Goal: Complete application form: Complete application form

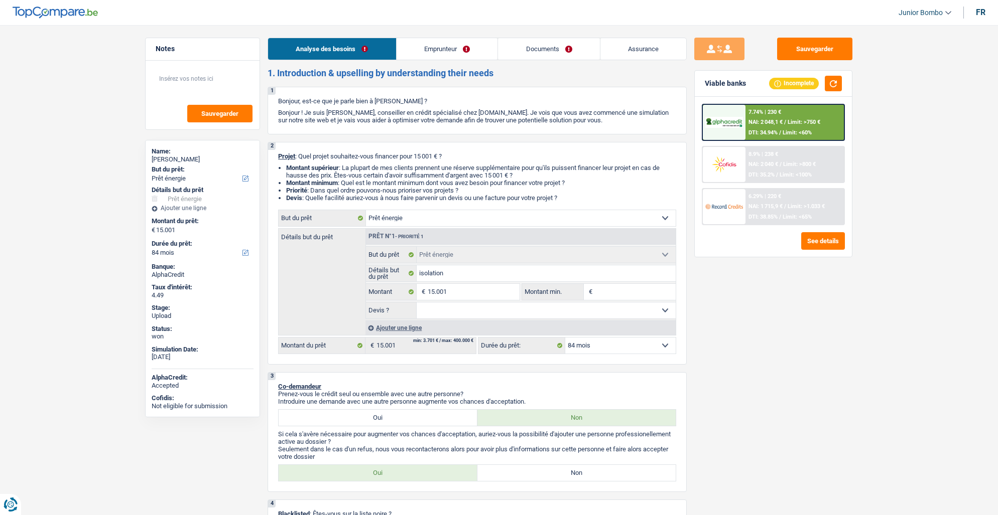
select select "energy"
select select "84"
select select "energy"
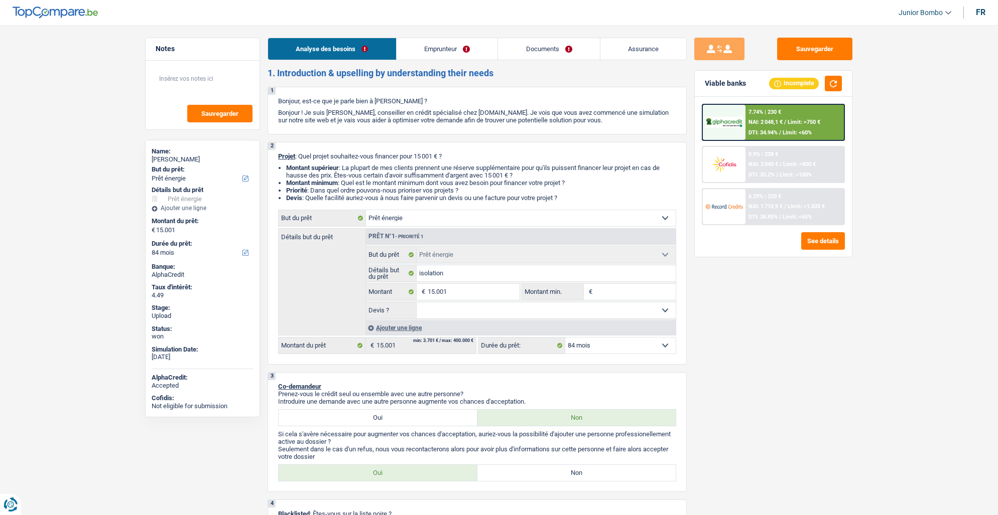
select select "84"
select select "independent"
select select "netSalary"
select select "ownerWithMortgage"
select select "mortgage"
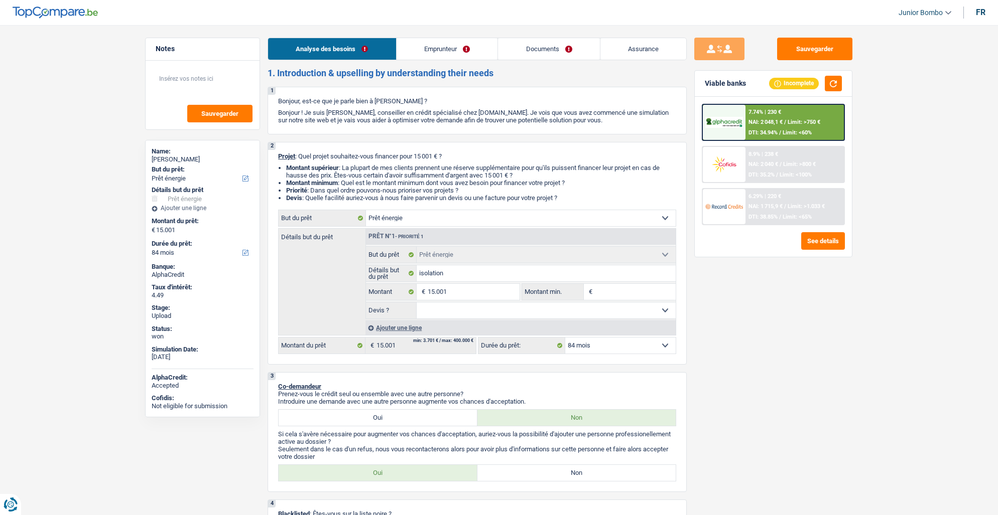
select select "300"
select select "energy"
select select "84"
click at [430, 51] on link "Emprunteur" at bounding box center [447, 49] width 101 height 22
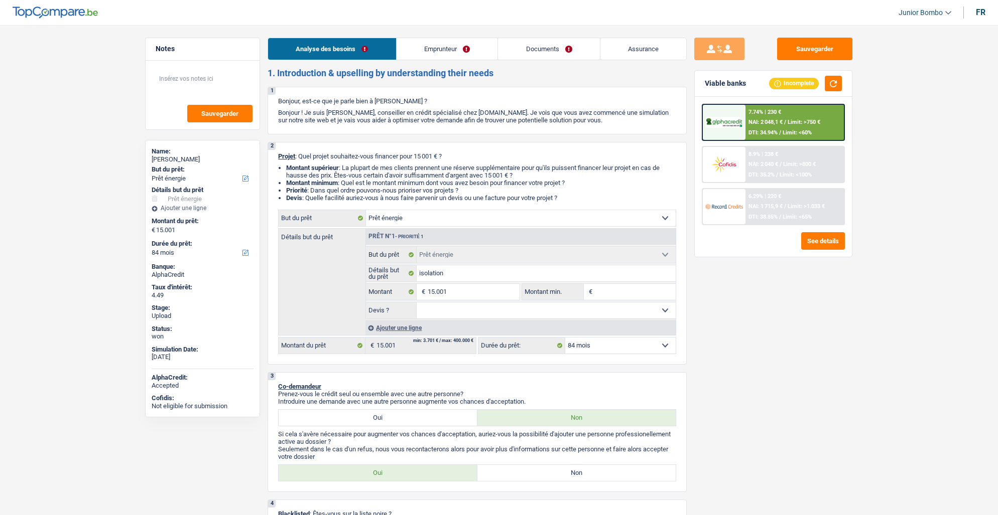
select select "energy"
select select "84"
select select "energy"
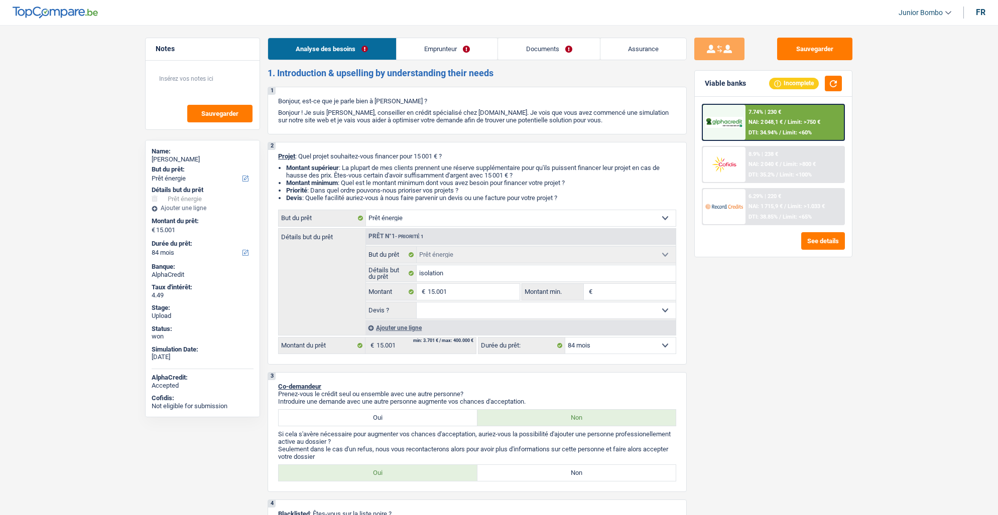
select select "84"
select select "independent"
select select "netSalary"
select select "ownerWithMortgage"
select select "mortgage"
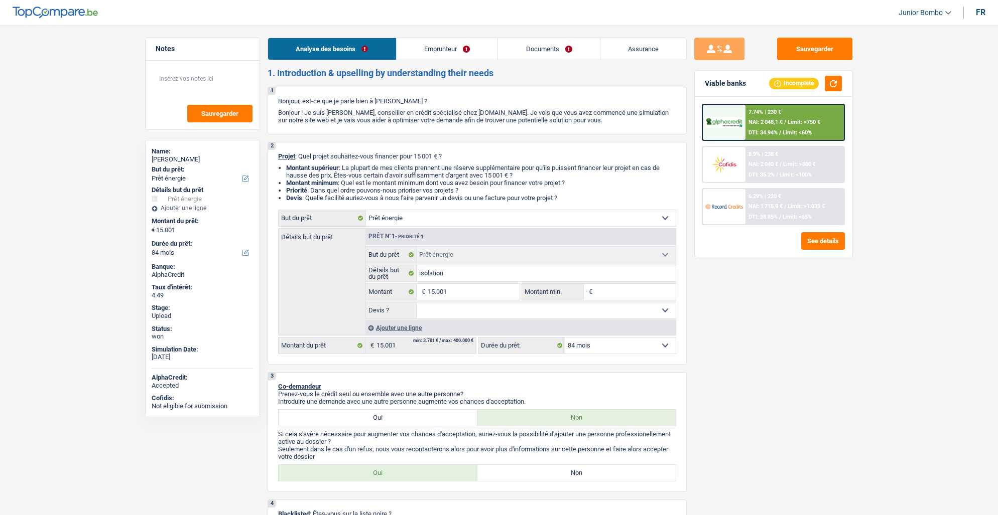
select select "300"
select select "energy"
select select "84"
